Goal: Task Accomplishment & Management: Use online tool/utility

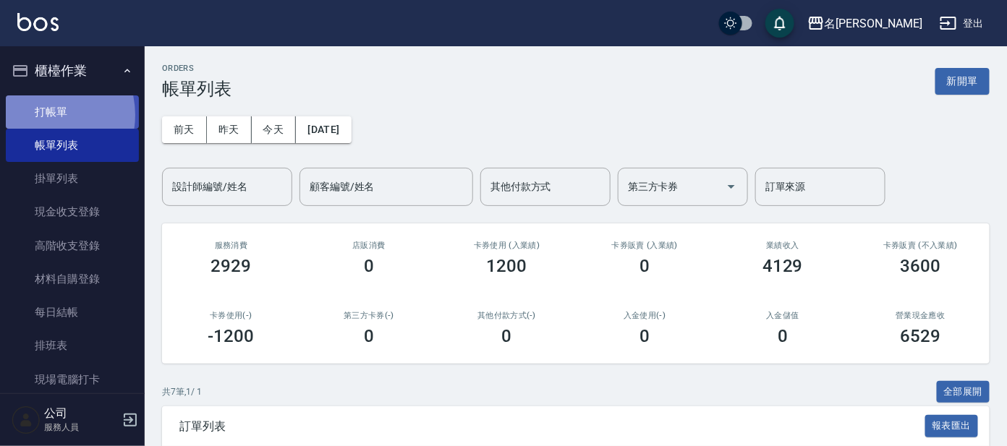
click at [40, 114] on link "打帳單" at bounding box center [72, 111] width 133 height 33
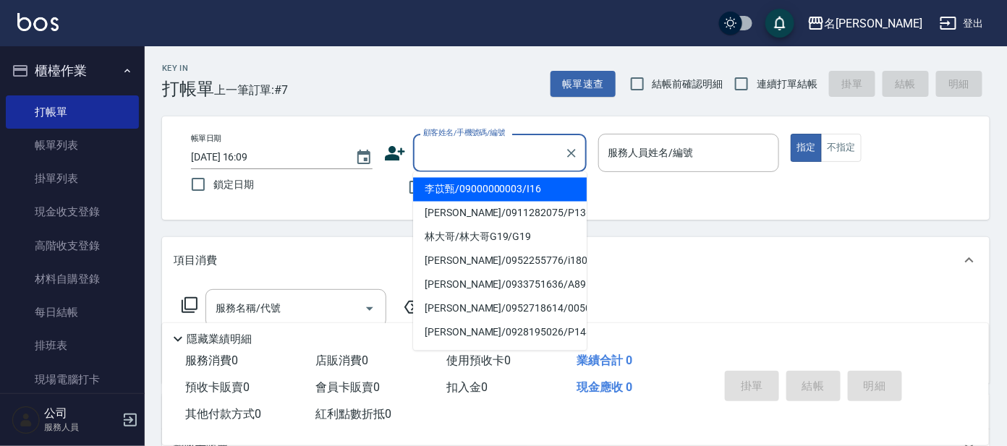
click at [495, 149] on input "顧客姓名/手機號碼/編號" at bounding box center [489, 152] width 139 height 25
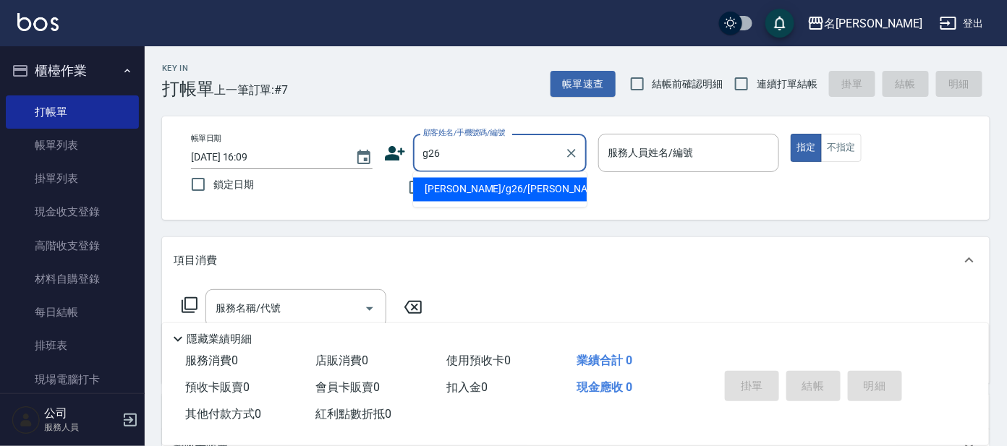
type input "[PERSON_NAME]/g26/[PERSON_NAME]"
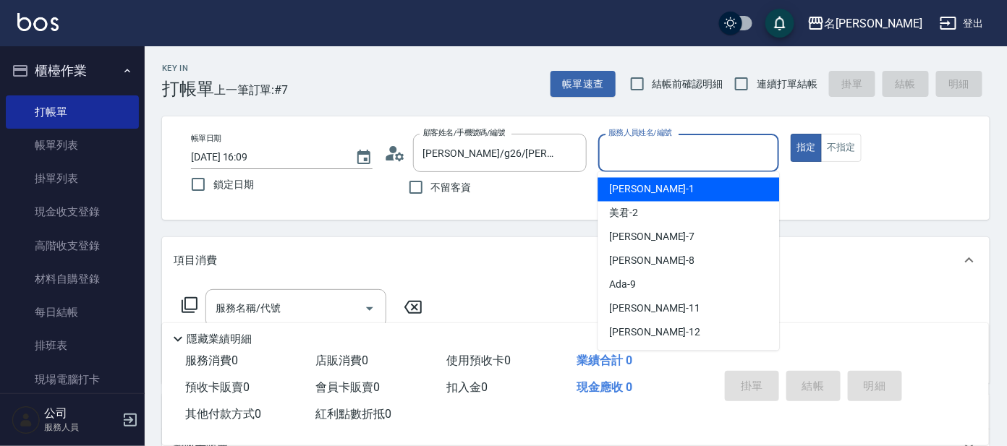
click at [629, 161] on input "服務人員姓名/編號" at bounding box center [689, 152] width 169 height 25
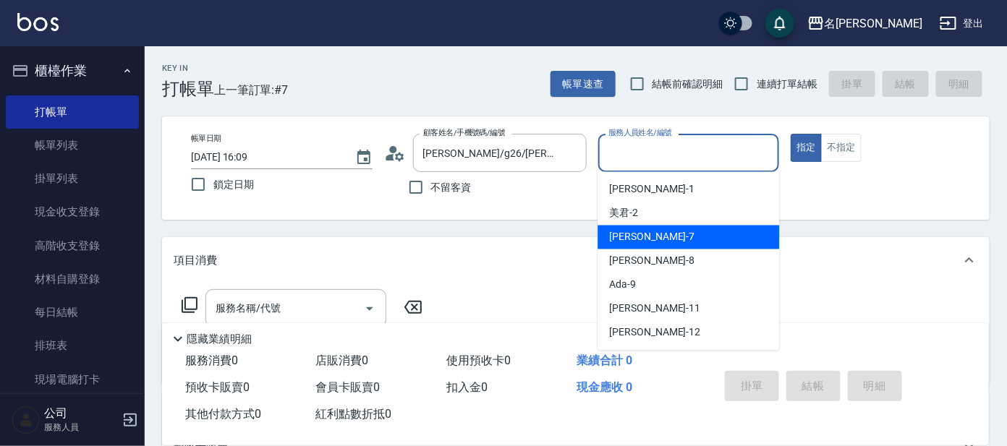
drag, startPoint x: 621, startPoint y: 237, endPoint x: 598, endPoint y: 249, distance: 25.2
click at [621, 237] on span "[PERSON_NAME] -7" at bounding box center [651, 237] width 85 height 15
type input "[PERSON_NAME]-7"
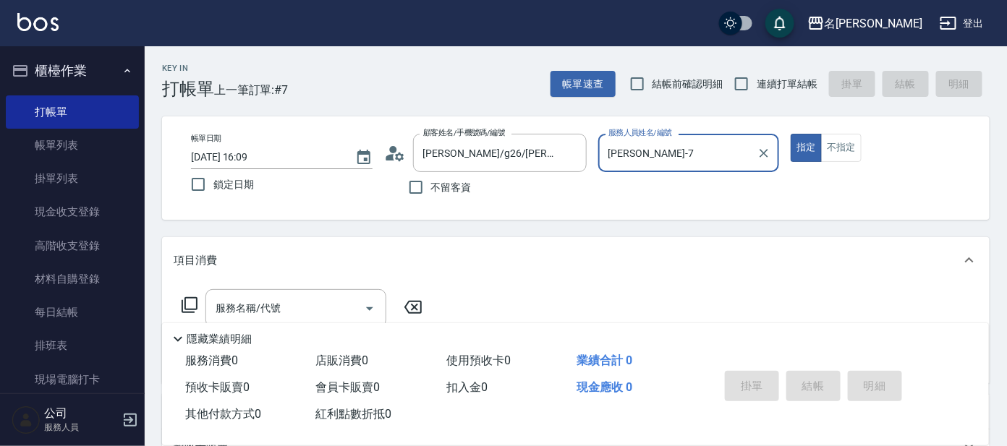
click at [188, 303] on icon at bounding box center [189, 305] width 17 height 17
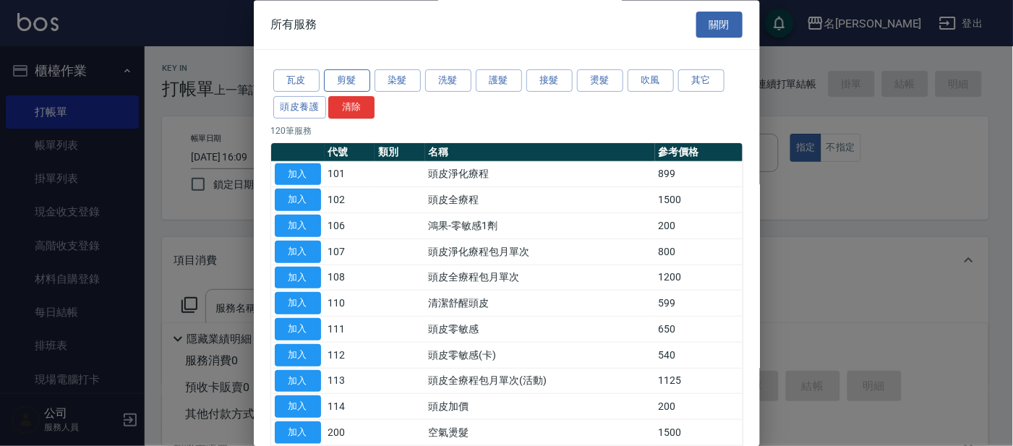
click at [349, 78] on button "剪髮" at bounding box center [347, 81] width 46 height 22
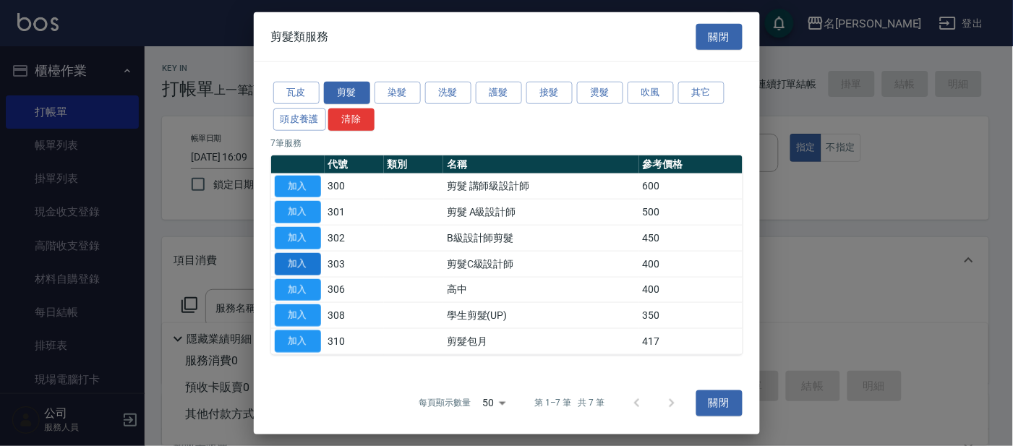
click at [299, 258] on button "加入" at bounding box center [298, 264] width 46 height 22
type input "剪髮C級設計師(303)"
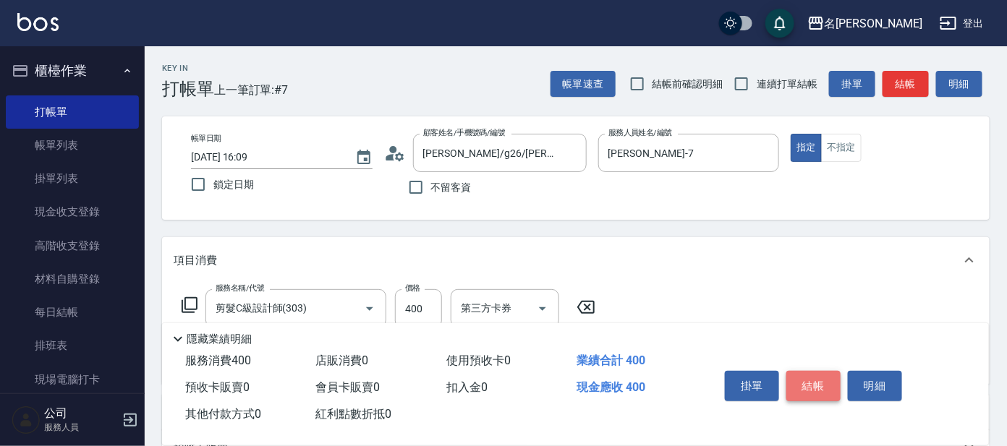
click at [826, 383] on button "結帳" at bounding box center [813, 386] width 54 height 30
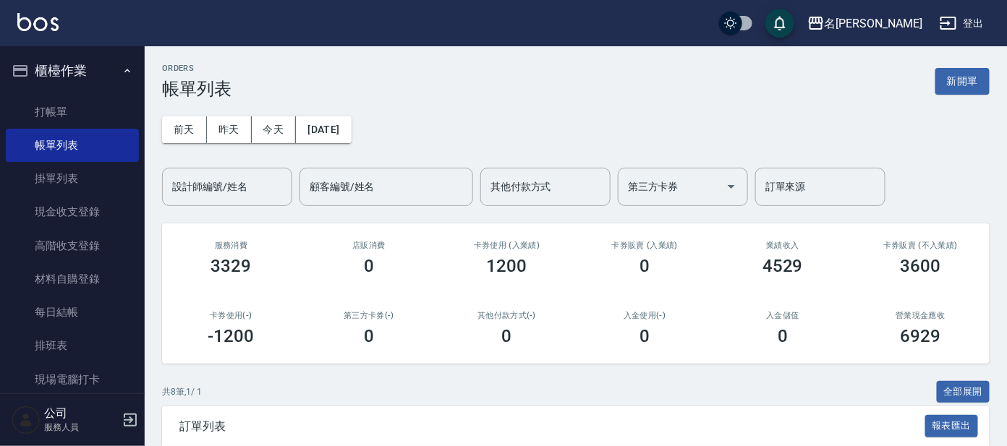
click at [745, 331] on div "0" at bounding box center [782, 336] width 103 height 20
click at [86, 103] on link "打帳單" at bounding box center [72, 111] width 133 height 33
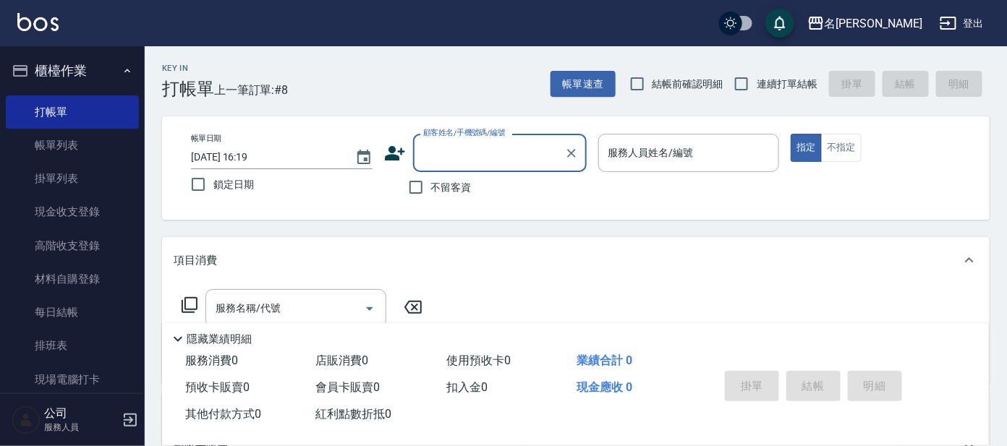
click at [794, 95] on label "連續打單結帳" at bounding box center [771, 84] width 91 height 30
click at [757, 95] on input "連續打單結帳" at bounding box center [741, 84] width 30 height 30
checkbox input "true"
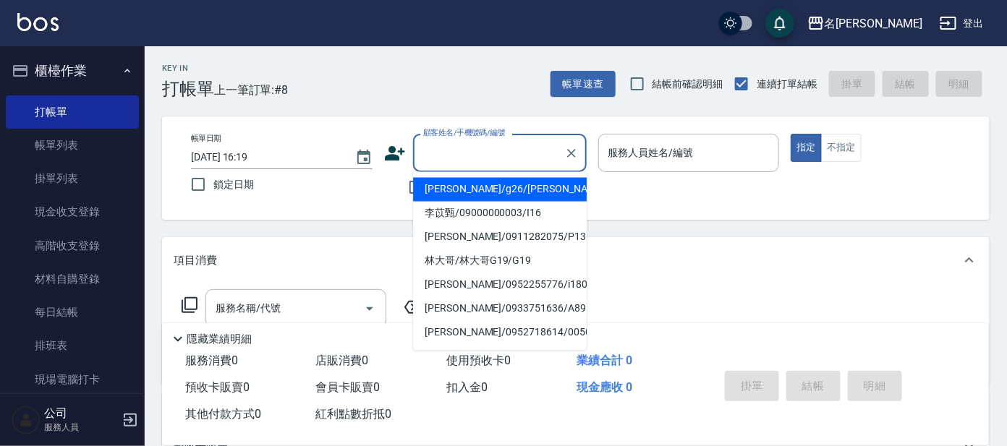
click at [487, 153] on input "顧客姓名/手機號碼/編號" at bounding box center [489, 152] width 139 height 25
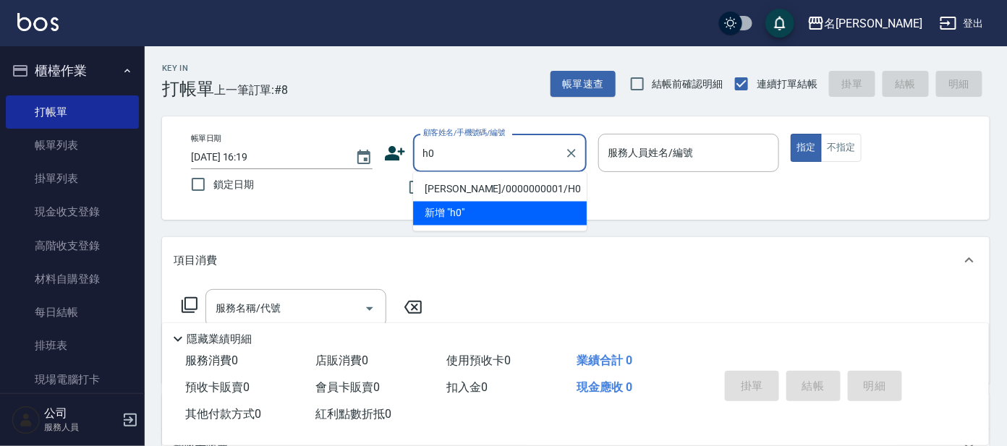
type input "[PERSON_NAME]/0000000001/H0"
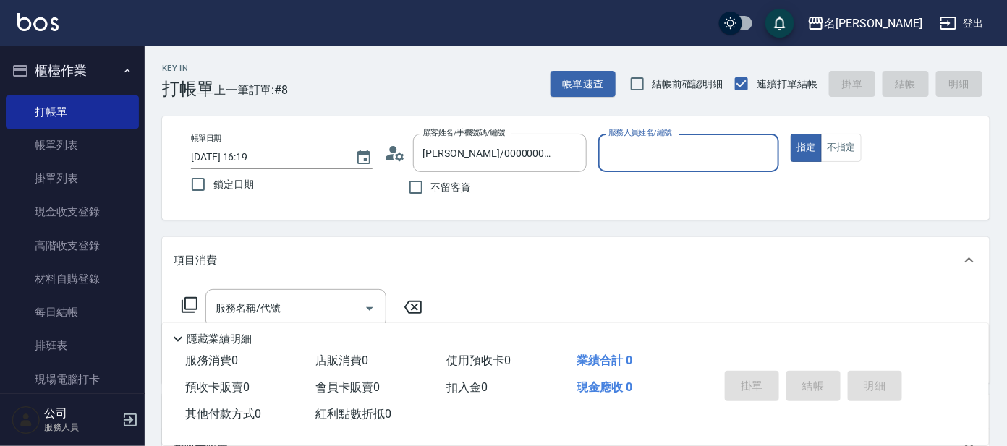
type input "[PERSON_NAME]-8"
click at [791, 134] on button "指定" at bounding box center [806, 148] width 31 height 28
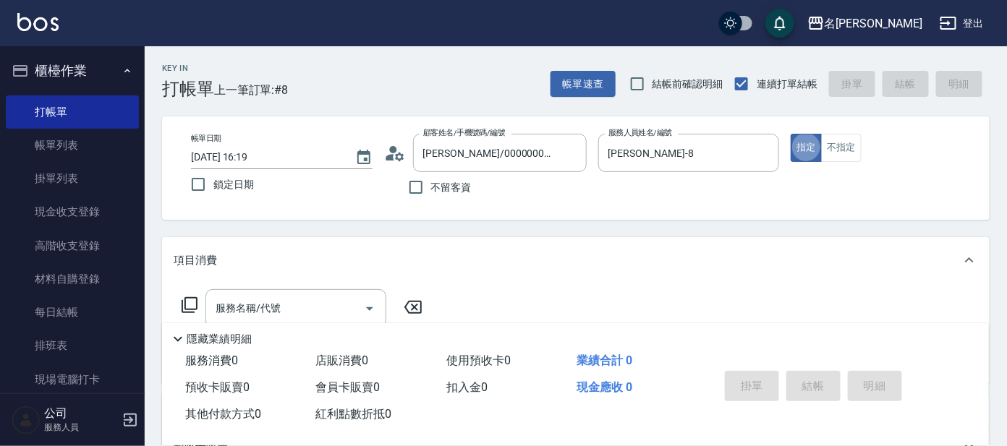
type button "true"
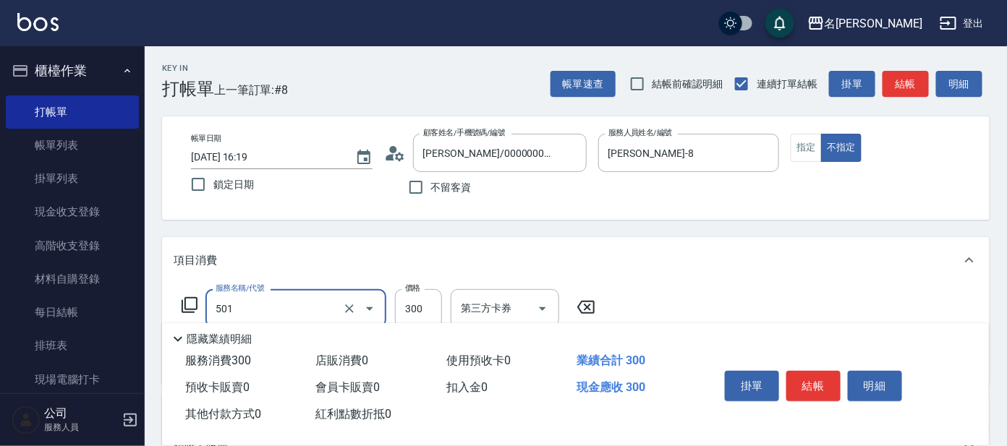
type input "洗髮(創意)(501)"
type input "潤絲(802)"
drag, startPoint x: 393, startPoint y: 220, endPoint x: 401, endPoint y: 220, distance: 8.0
click at [398, 220] on div "Key In 打帳單 上一筆訂單:#8 帳單速查 結帳前確認明細 連續打單結帳 掛單 結帳 明細 帳單日期 [DATE] 16:19 鎖定日期 顧客姓名/手機…" at bounding box center [576, 403] width 862 height 715
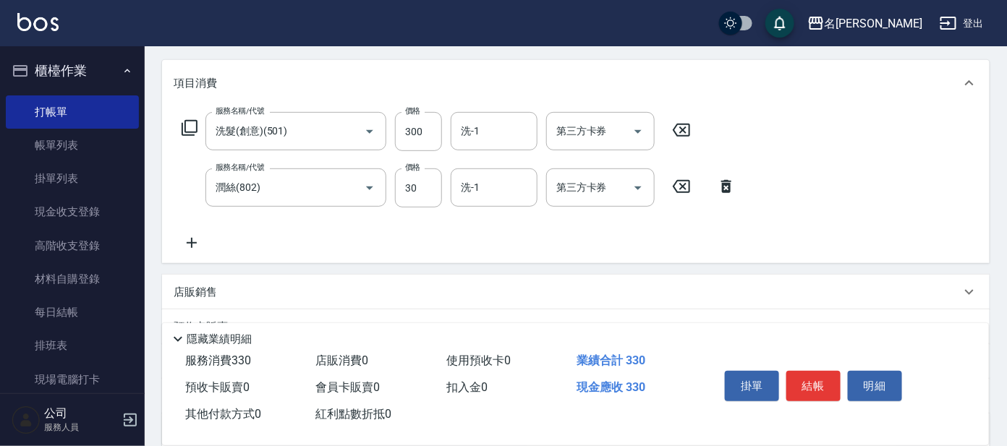
scroll to position [180, 0]
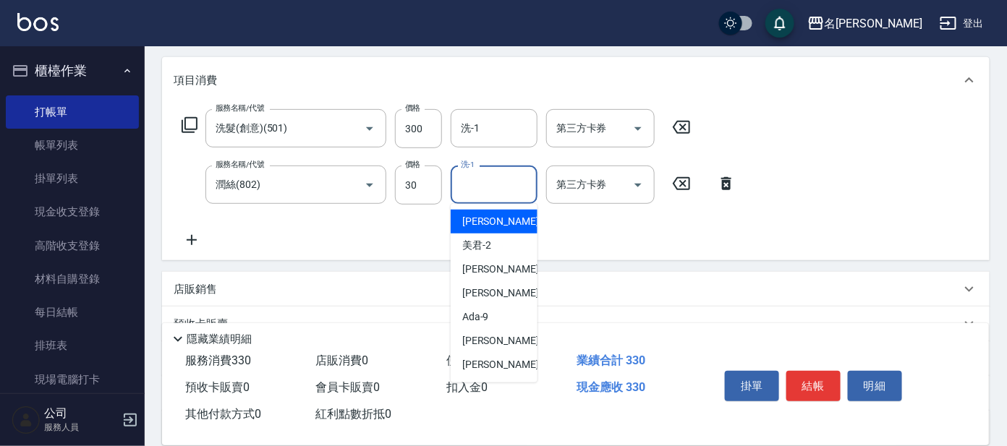
click at [496, 179] on input "洗-1" at bounding box center [494, 184] width 74 height 25
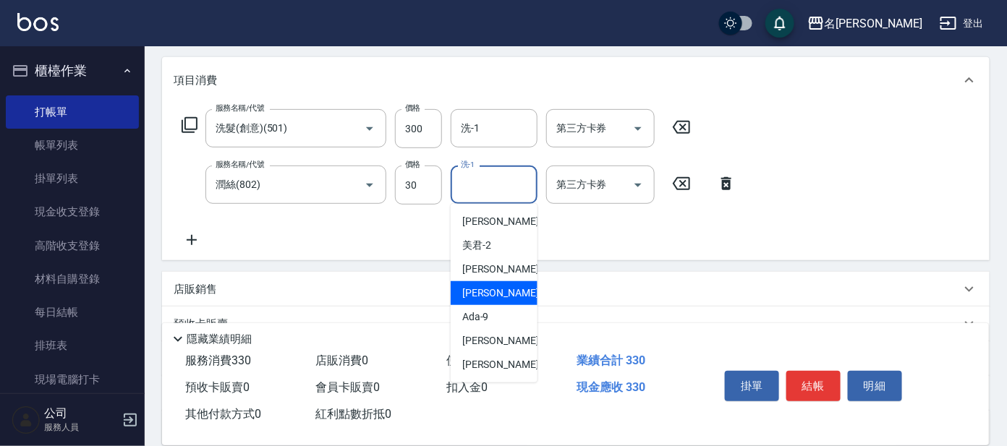
click at [479, 286] on span "[PERSON_NAME] -8" at bounding box center [504, 293] width 85 height 15
type input "[PERSON_NAME]-8"
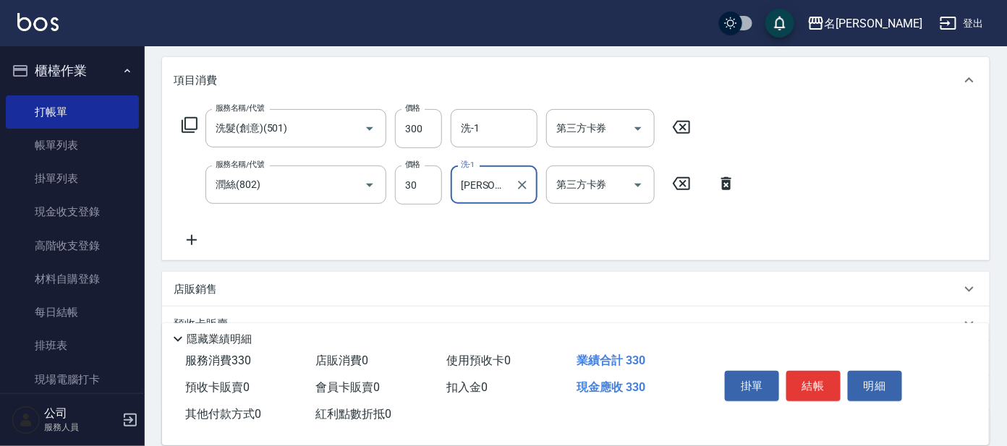
click at [187, 236] on icon at bounding box center [192, 239] width 36 height 17
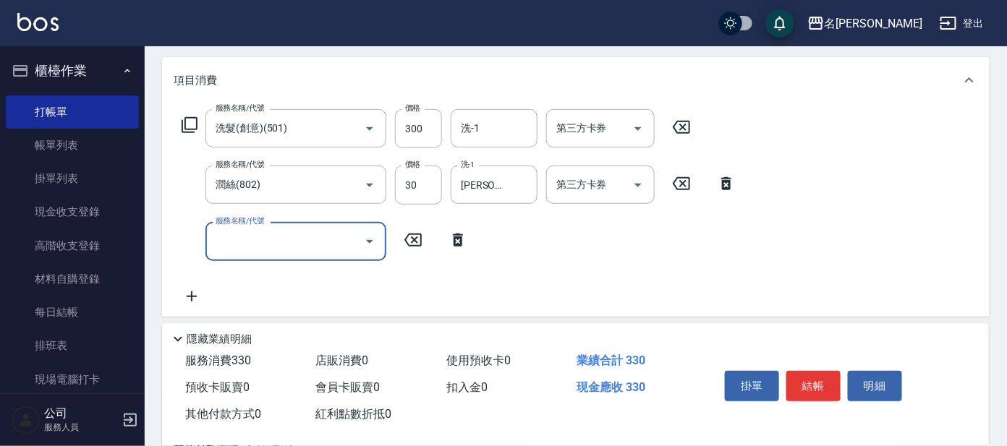
click at [238, 232] on input "服務名稱/代號" at bounding box center [285, 241] width 146 height 25
type input "剪髮C級設計師(303)"
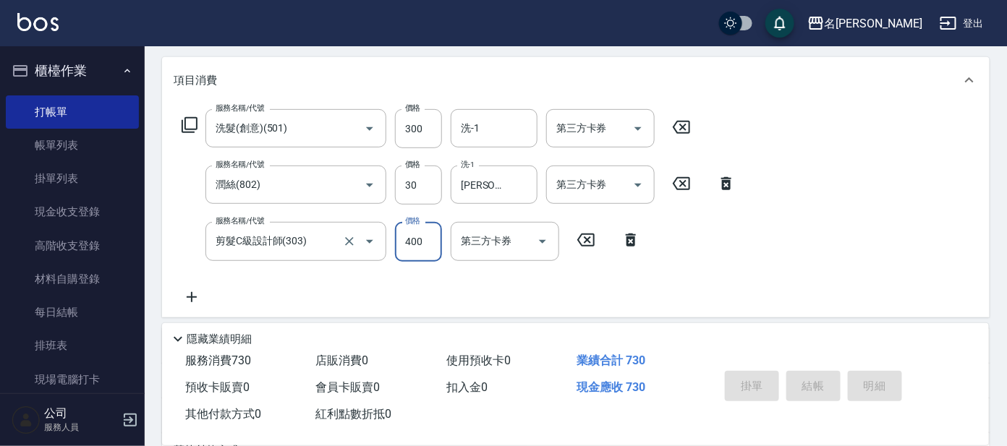
type input "[DATE] 16:20"
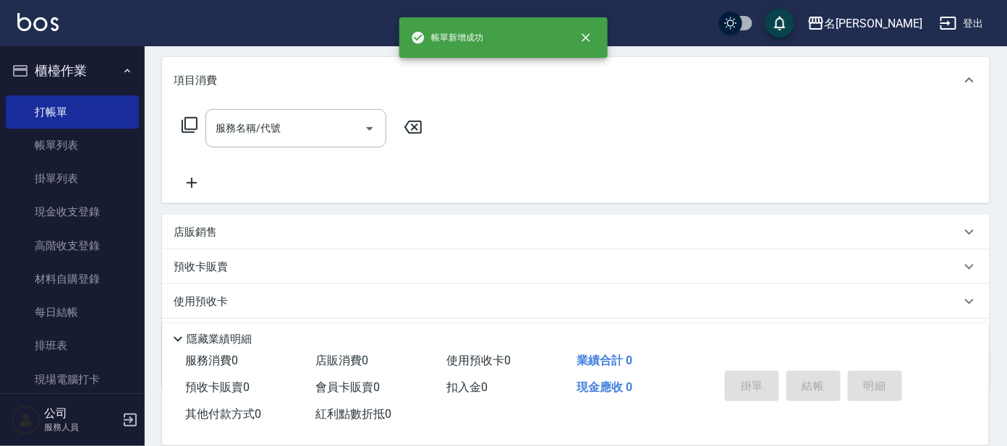
scroll to position [0, 0]
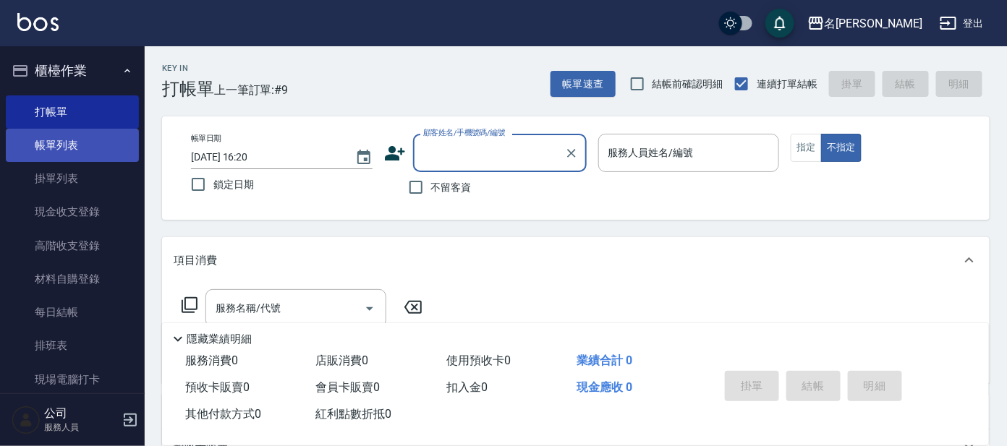
click at [56, 143] on link "帳單列表" at bounding box center [72, 145] width 133 height 33
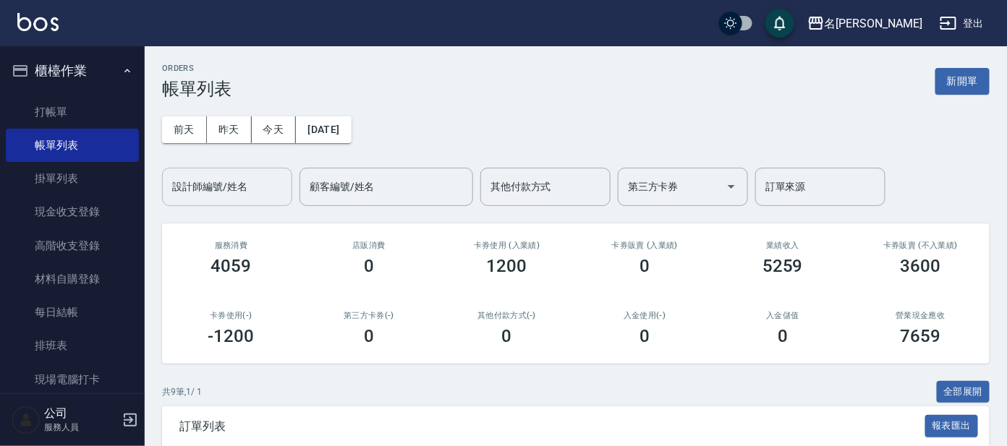
click at [208, 172] on div "設計師編號/姓名" at bounding box center [227, 187] width 130 height 38
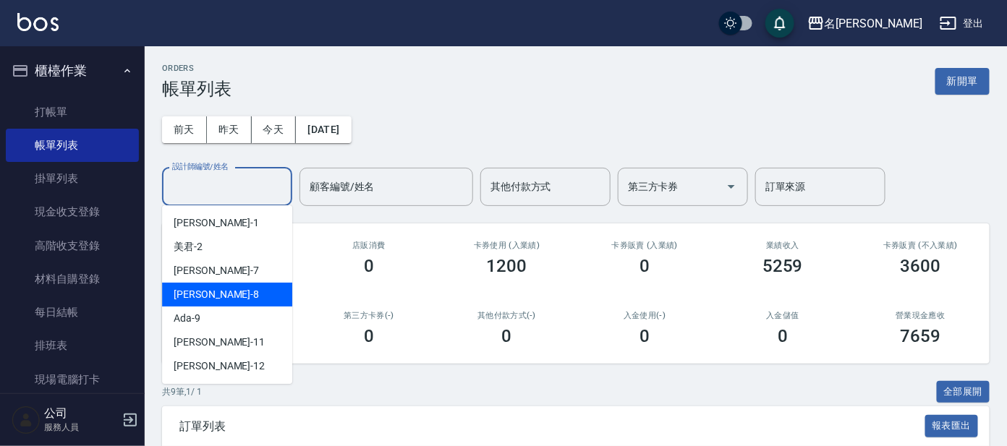
click at [182, 294] on span "[PERSON_NAME] -8" at bounding box center [216, 294] width 85 height 15
type input "[PERSON_NAME]-8"
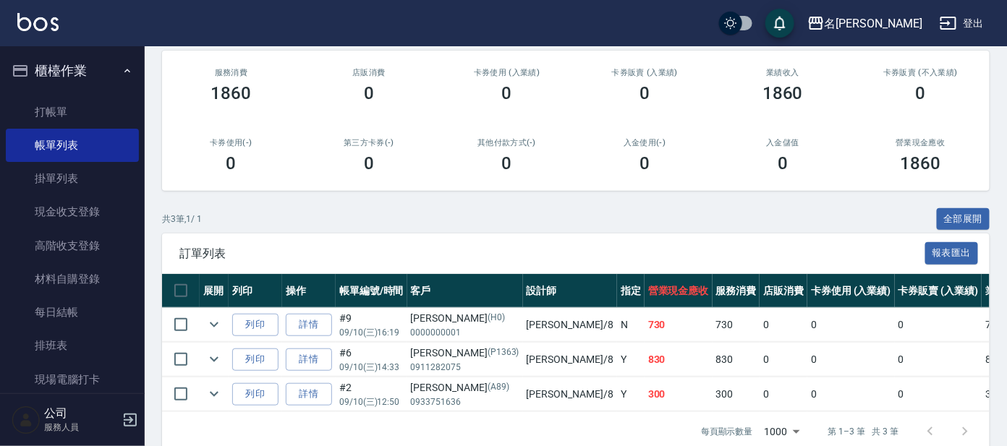
scroll to position [208, 0]
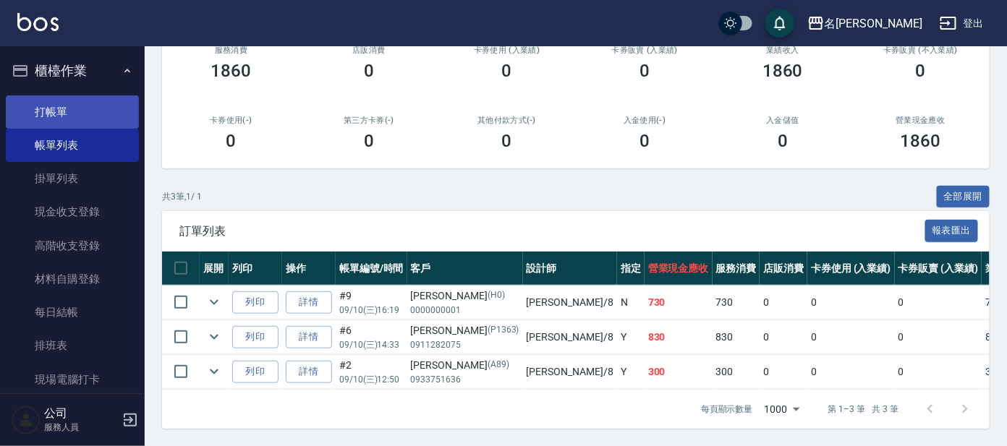
click at [84, 102] on link "打帳單" at bounding box center [72, 111] width 133 height 33
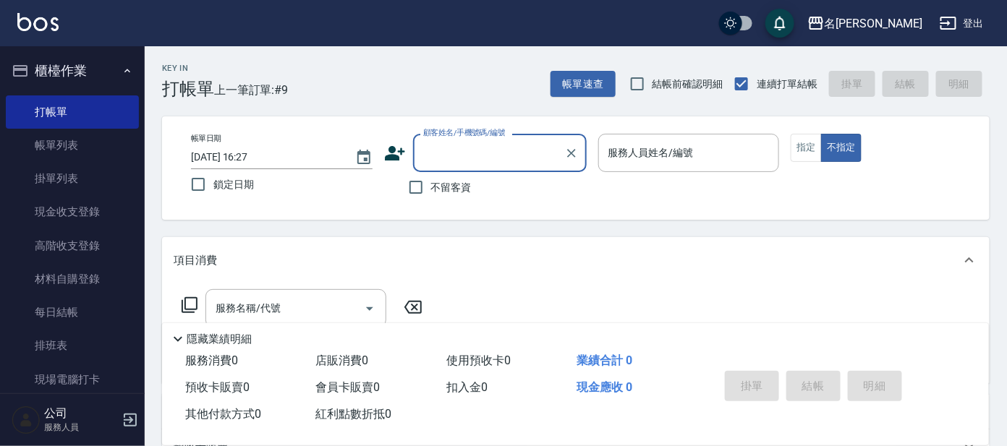
click at [464, 153] on input "顧客姓名/手機號碼/編號" at bounding box center [489, 152] width 139 height 25
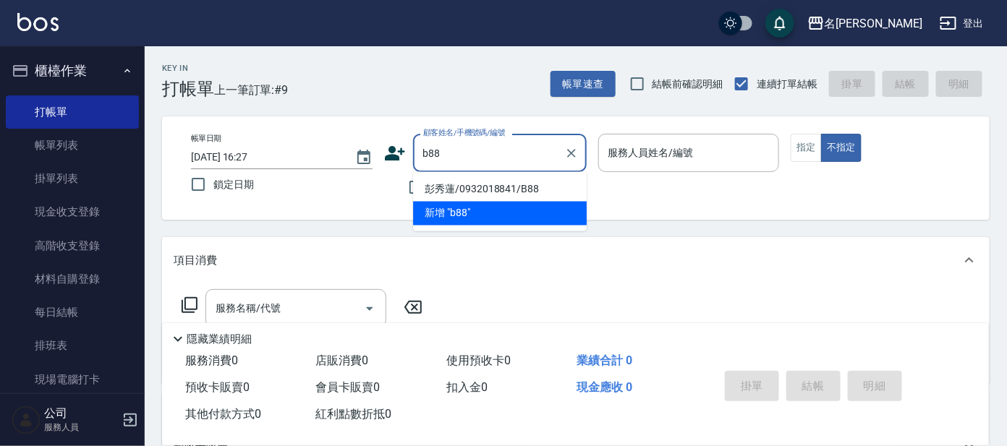
type input "彭秀蓮/0932018841/B88"
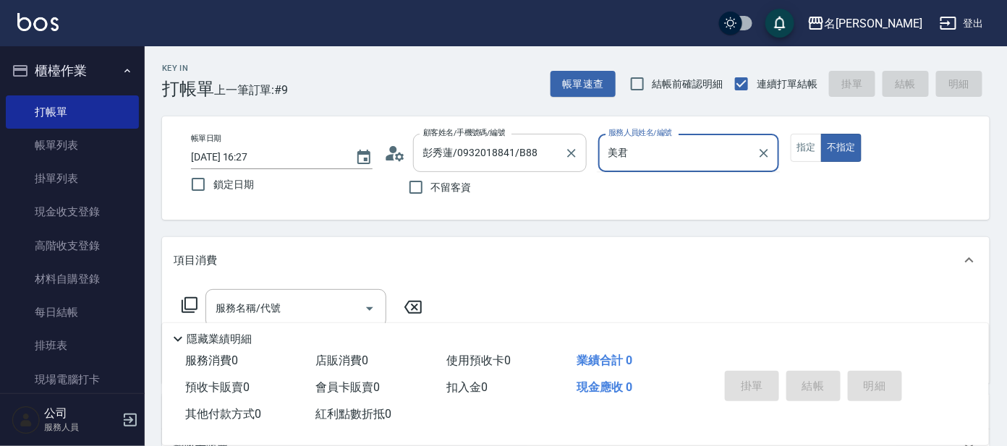
type input "美"
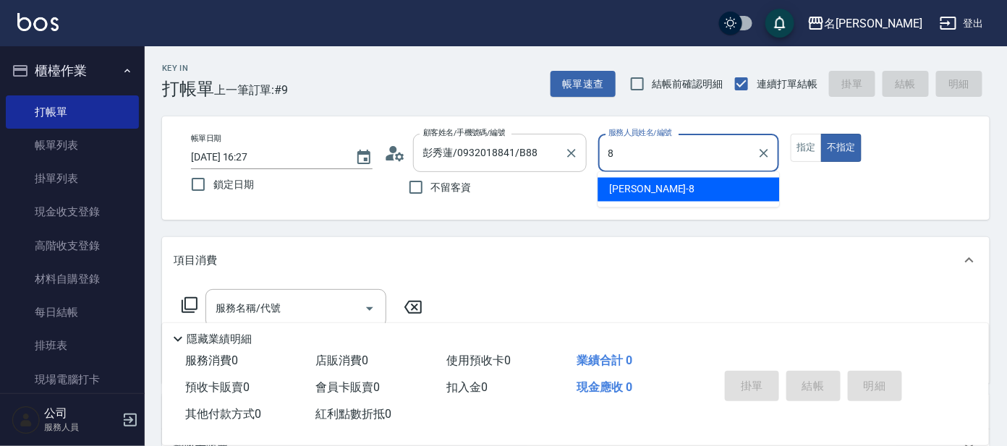
type input "[PERSON_NAME]-8"
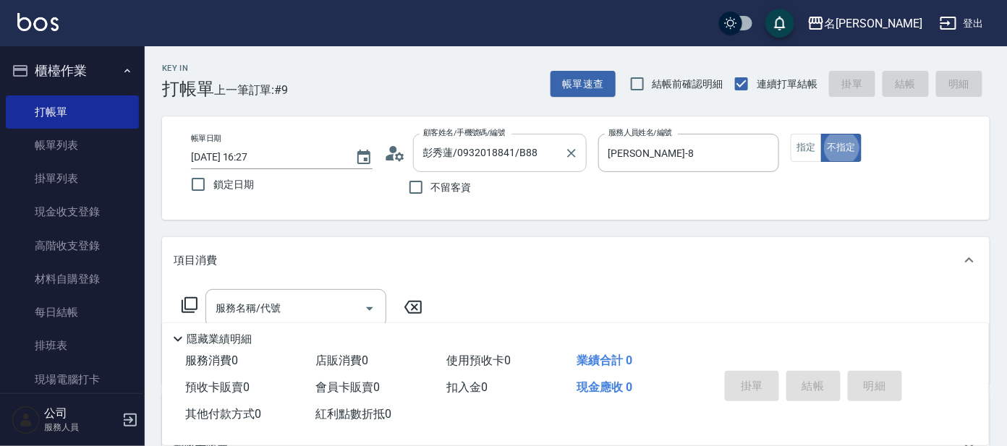
type button "false"
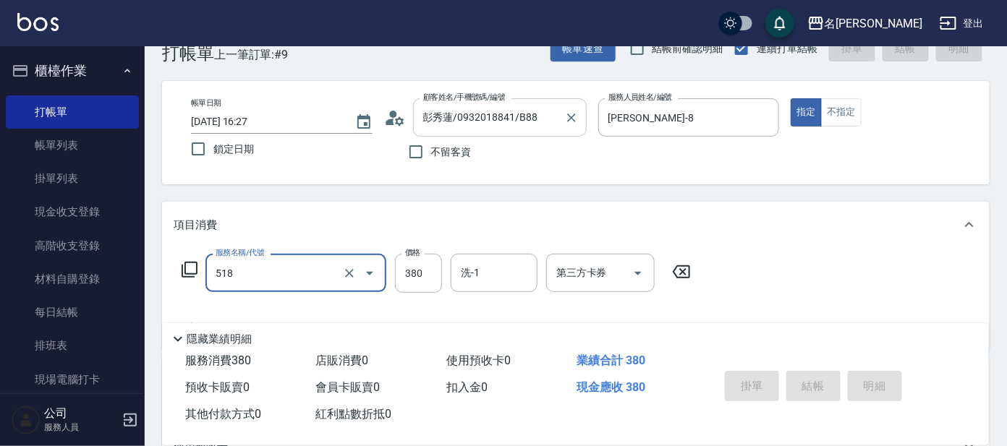
type input "518"
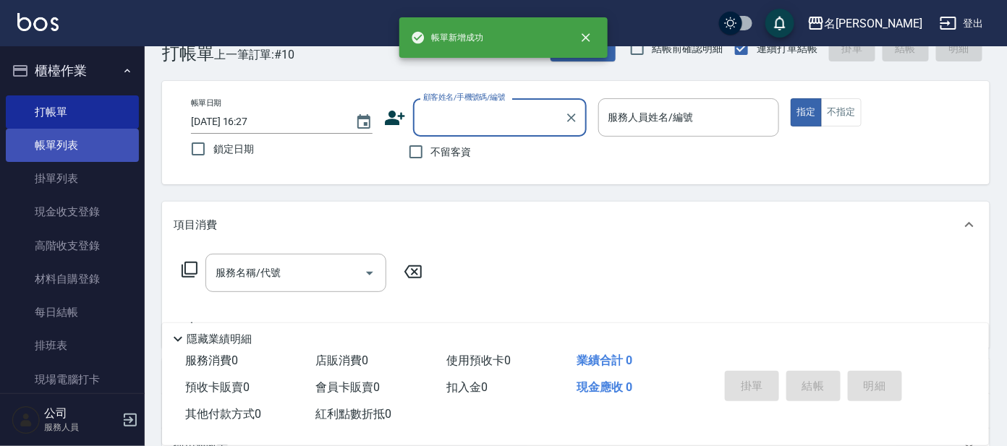
click at [68, 155] on link "帳單列表" at bounding box center [72, 145] width 133 height 33
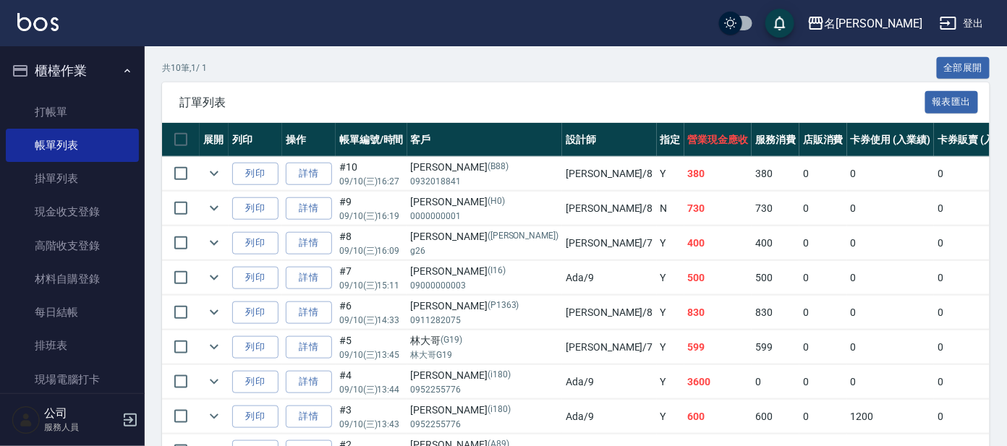
scroll to position [270, 0]
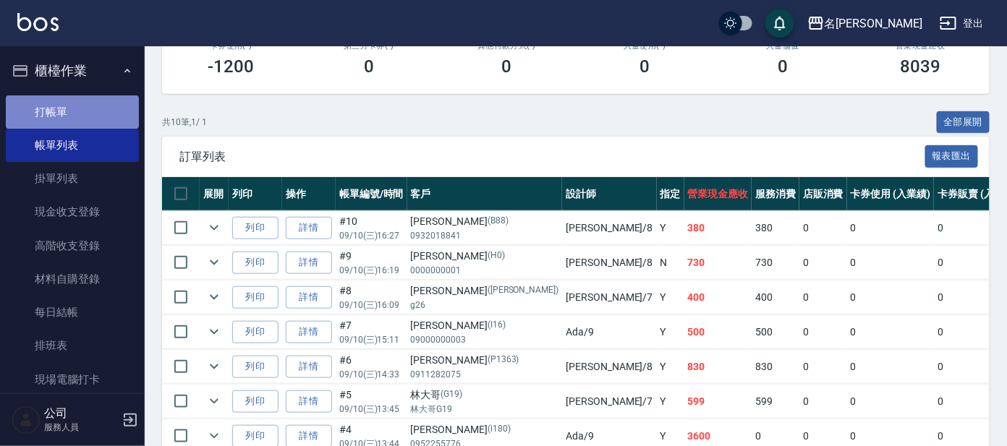
drag, startPoint x: 95, startPoint y: 115, endPoint x: 90, endPoint y: 109, distance: 8.7
click at [95, 114] on link "打帳單" at bounding box center [72, 111] width 133 height 33
